Goal: Transaction & Acquisition: Register for event/course

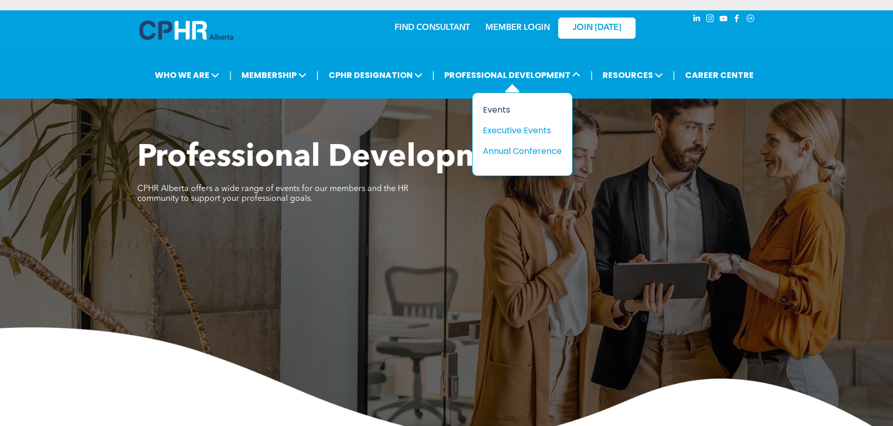
click at [494, 108] on div "Events" at bounding box center [518, 109] width 71 height 13
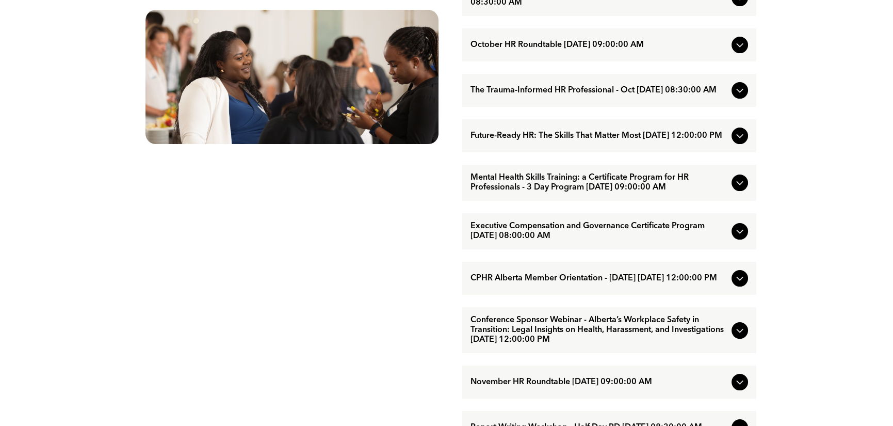
scroll to position [619, 0]
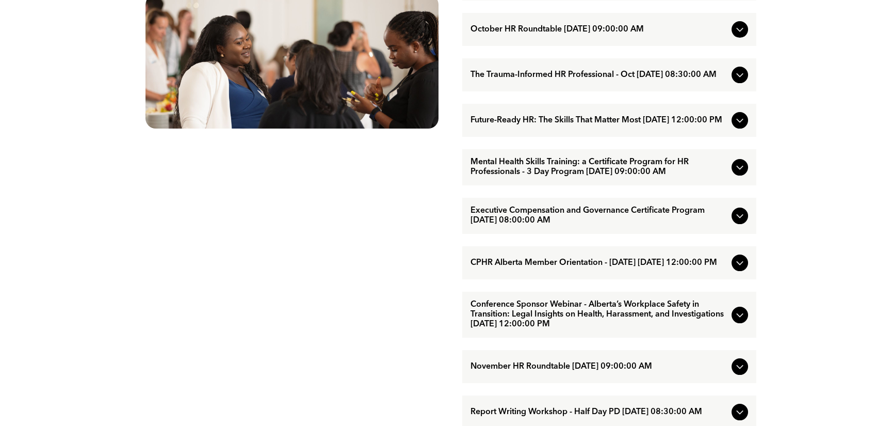
click at [607, 177] on span "Mental Health Skills Training: a Certificate Program for HR Professionals - 3 D…" at bounding box center [599, 167] width 257 height 20
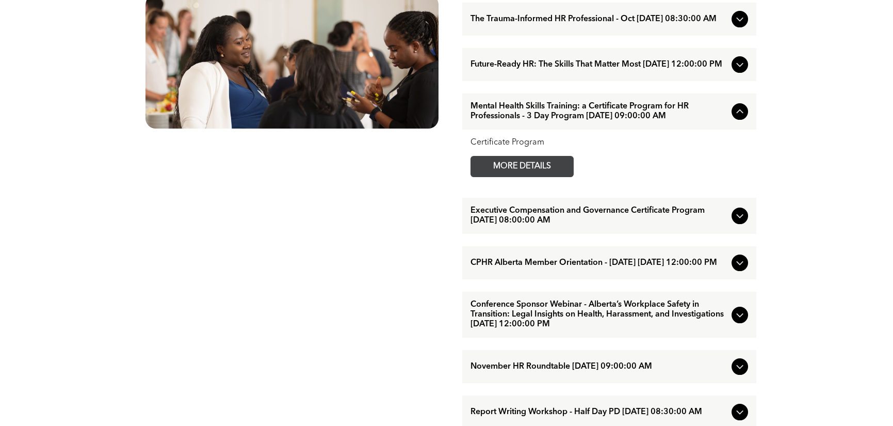
click at [511, 176] on span "MORE DETAILS" at bounding box center [522, 166] width 82 height 20
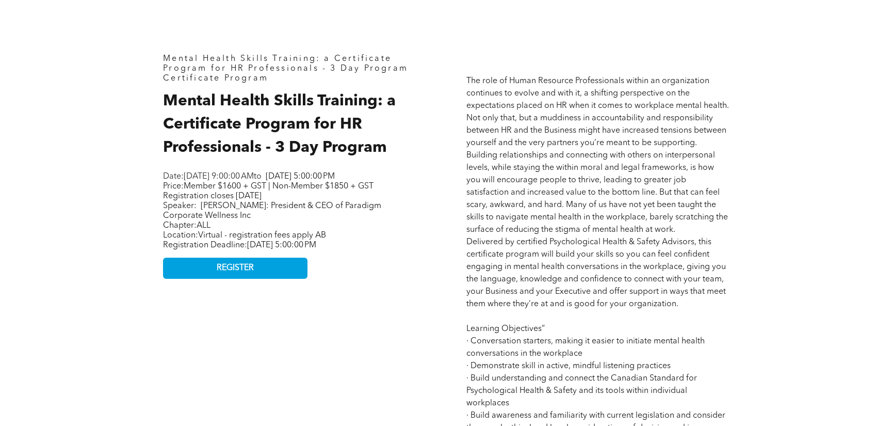
scroll to position [464, 0]
